Goal: Understand process/instructions: Learn how to perform a task or action

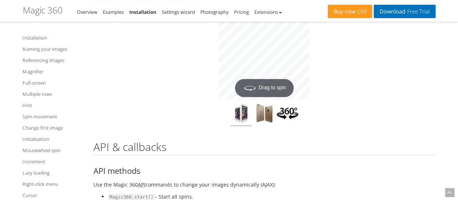
scroll to position [6184, 0]
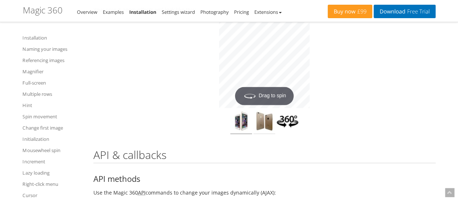
click at [270, 134] on img at bounding box center [265, 122] width 22 height 24
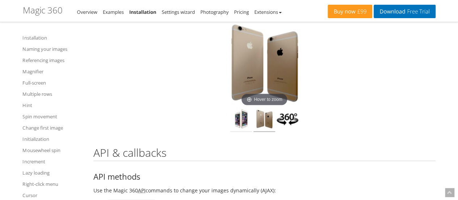
click at [242, 132] on img at bounding box center [241, 120] width 22 height 24
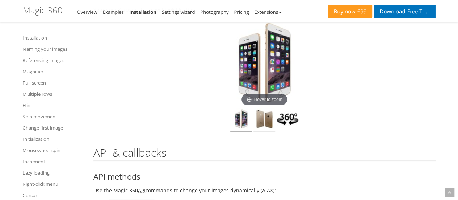
click at [264, 132] on img at bounding box center [265, 120] width 22 height 24
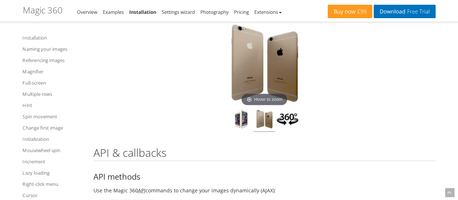
click at [284, 132] on img at bounding box center [288, 120] width 22 height 24
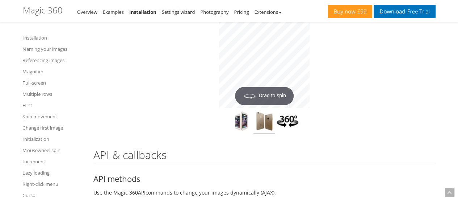
click at [265, 134] on img at bounding box center [265, 122] width 22 height 24
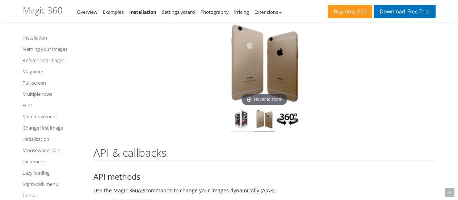
click at [240, 132] on img at bounding box center [241, 120] width 22 height 24
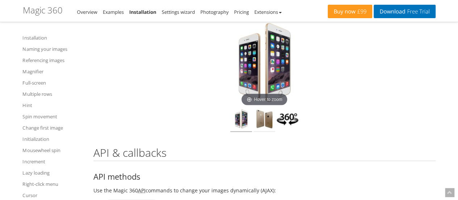
click at [260, 132] on img at bounding box center [265, 120] width 22 height 24
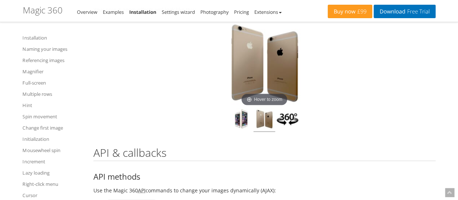
click at [284, 132] on img at bounding box center [288, 120] width 22 height 24
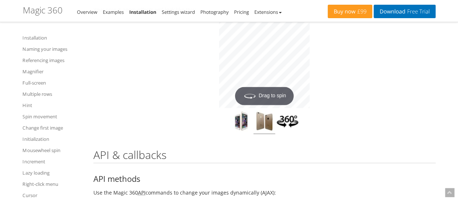
click at [284, 134] on img at bounding box center [288, 122] width 22 height 24
click at [243, 134] on img at bounding box center [241, 122] width 22 height 24
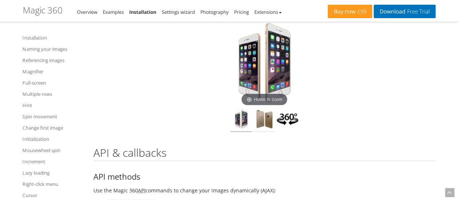
click at [262, 132] on img at bounding box center [265, 120] width 22 height 24
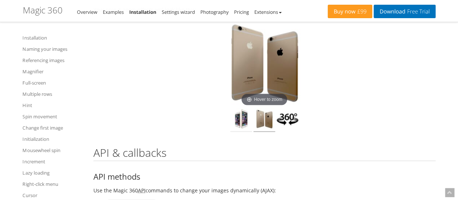
click at [241, 132] on img at bounding box center [241, 120] width 22 height 24
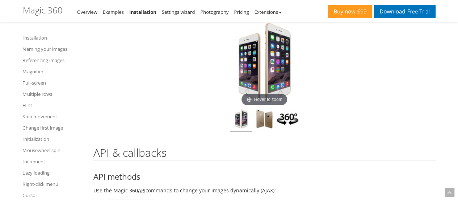
click at [287, 132] on img at bounding box center [288, 120] width 22 height 24
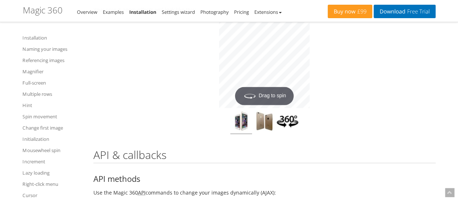
click at [287, 134] on img at bounding box center [288, 122] width 22 height 24
click at [265, 134] on img at bounding box center [265, 122] width 22 height 24
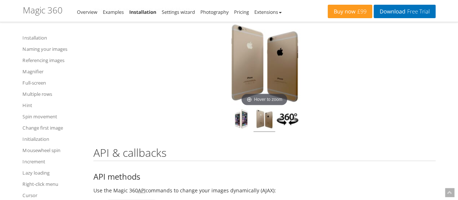
click at [291, 132] on img at bounding box center [288, 120] width 22 height 24
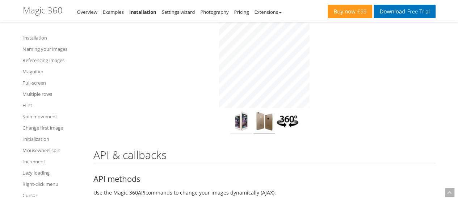
click at [240, 134] on img at bounding box center [241, 122] width 22 height 24
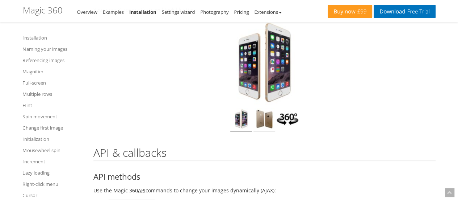
click at [262, 132] on img at bounding box center [265, 120] width 22 height 24
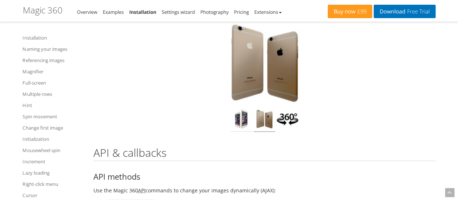
click at [243, 132] on img at bounding box center [241, 120] width 22 height 24
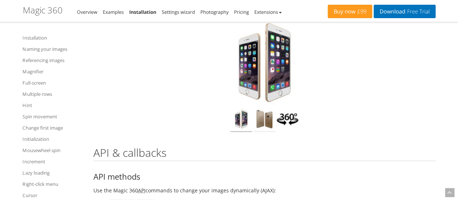
click at [265, 132] on img at bounding box center [265, 120] width 22 height 24
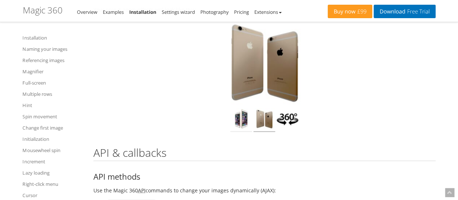
click at [244, 132] on img at bounding box center [241, 120] width 22 height 24
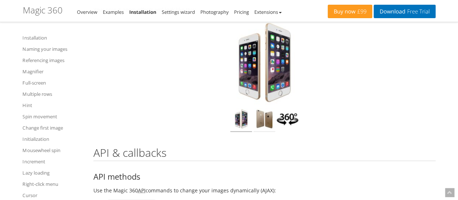
click at [259, 132] on img at bounding box center [265, 120] width 22 height 24
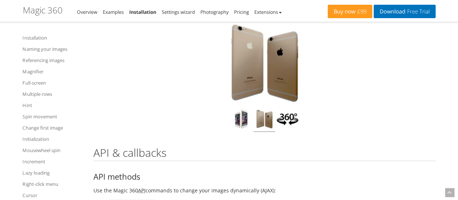
click at [286, 132] on img at bounding box center [288, 120] width 22 height 24
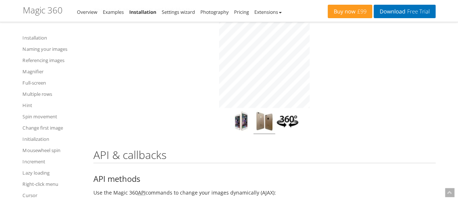
click at [379, 111] on div "Click to expand" at bounding box center [265, 75] width 342 height 117
click at [242, 134] on img at bounding box center [241, 122] width 22 height 24
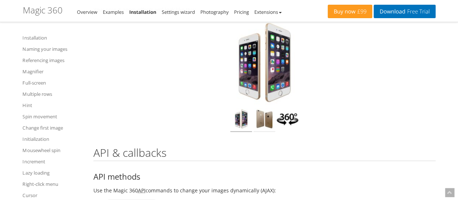
click at [264, 132] on img at bounding box center [265, 120] width 22 height 24
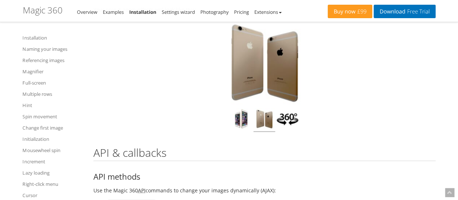
click at [286, 132] on img at bounding box center [288, 120] width 22 height 24
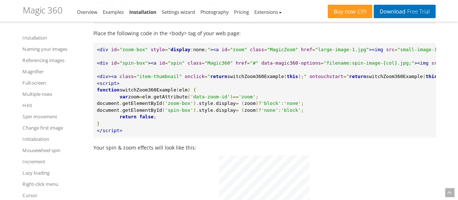
scroll to position [6039, 0]
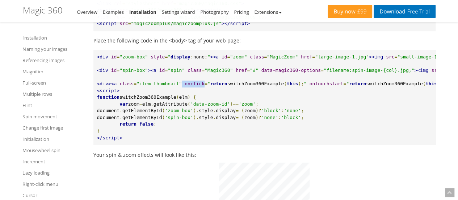
copy pre "onclick"
drag, startPoint x: 196, startPoint y: 113, endPoint x: 175, endPoint y: 113, distance: 20.3
click at [175, 113] on pre "<div id = "zoom-box" style = " display : none ; " ><a id = "zoom" class = "Magi…" at bounding box center [265, 97] width 342 height 95
